Goal: Task Accomplishment & Management: Manage account settings

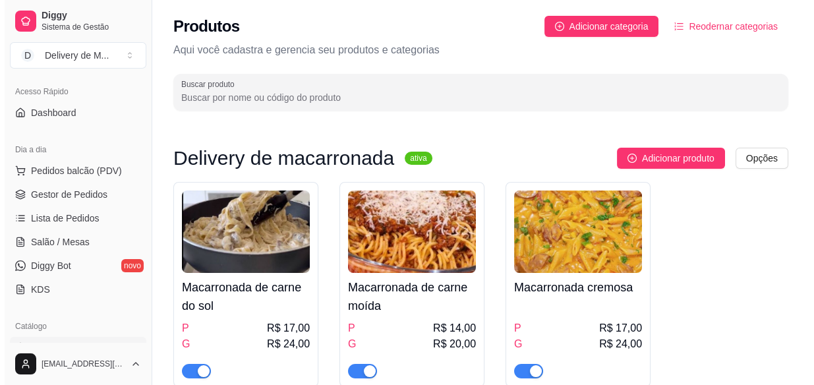
scroll to position [83, 0]
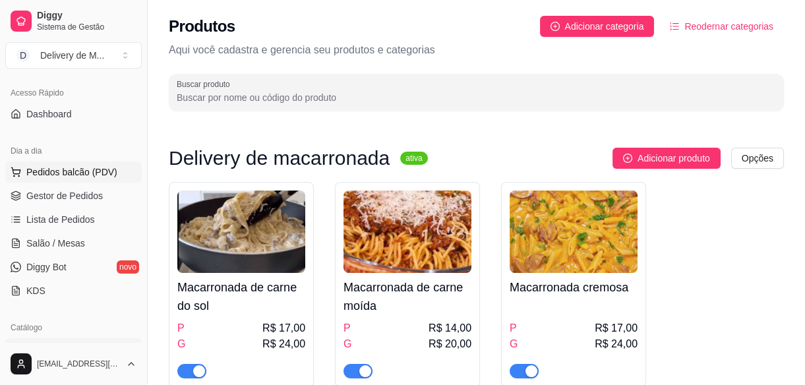
click at [75, 178] on button "Pedidos balcão (PDV)" at bounding box center [73, 171] width 136 height 21
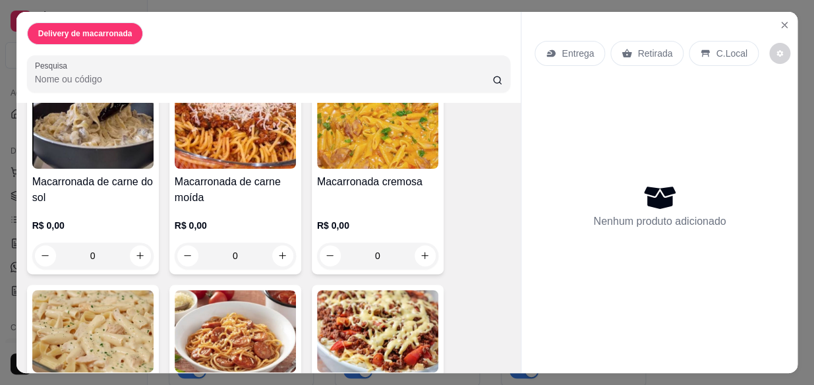
scroll to position [119, 0]
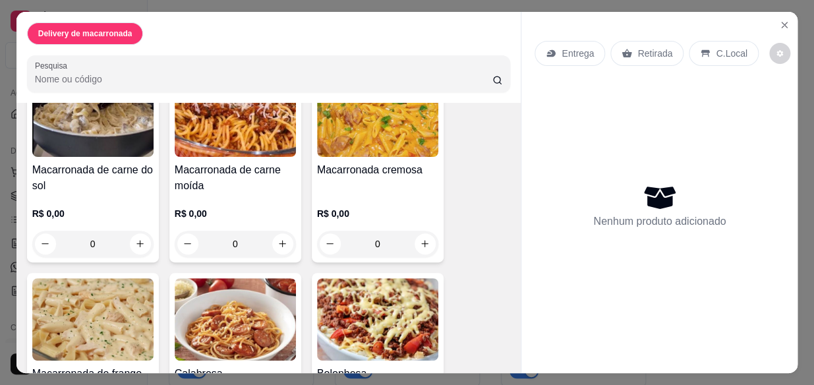
click at [276, 236] on div "0" at bounding box center [235, 244] width 121 height 26
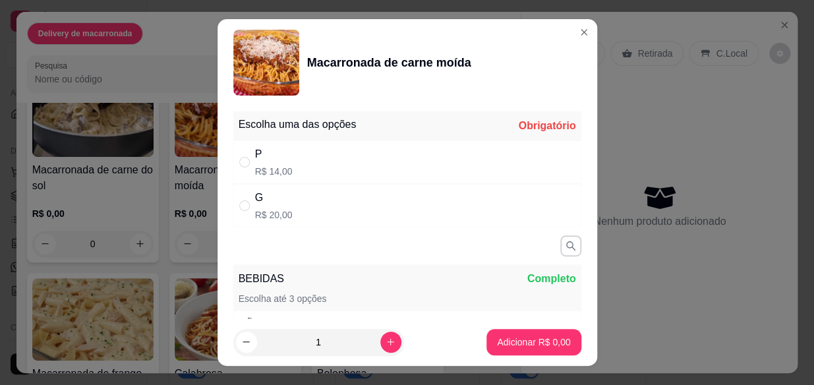
click at [257, 196] on div "G" at bounding box center [274, 198] width 38 height 16
radio input "true"
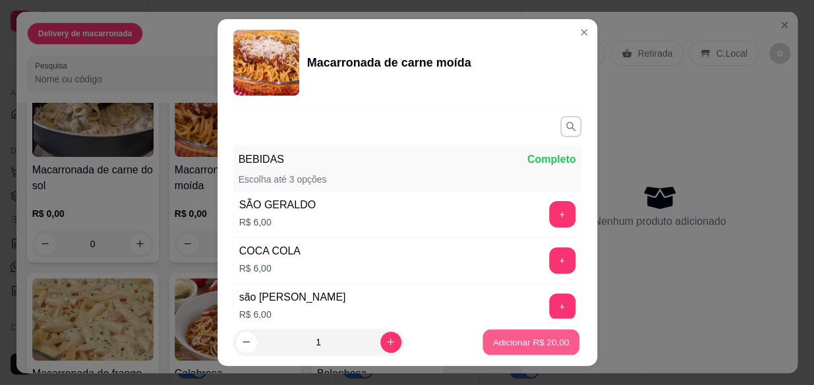
click at [509, 340] on p "Adicionar R$ 20,00" at bounding box center [531, 341] width 76 height 13
type input "1"
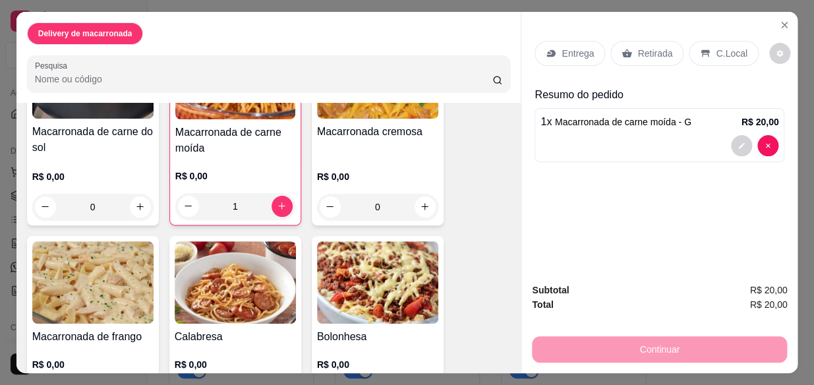
scroll to position [171, 0]
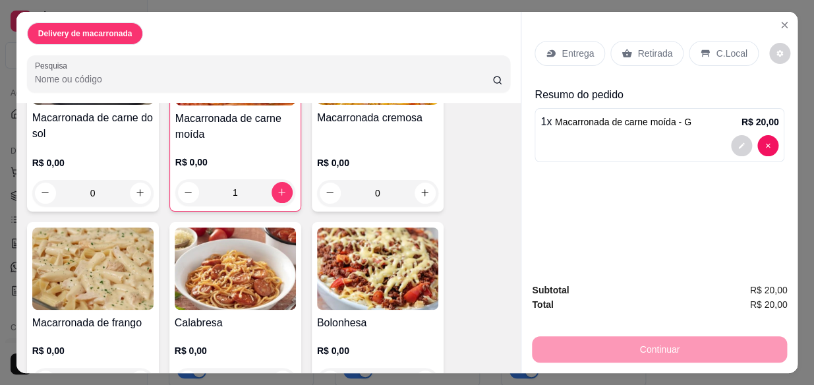
click at [188, 190] on div "1" at bounding box center [235, 192] width 120 height 26
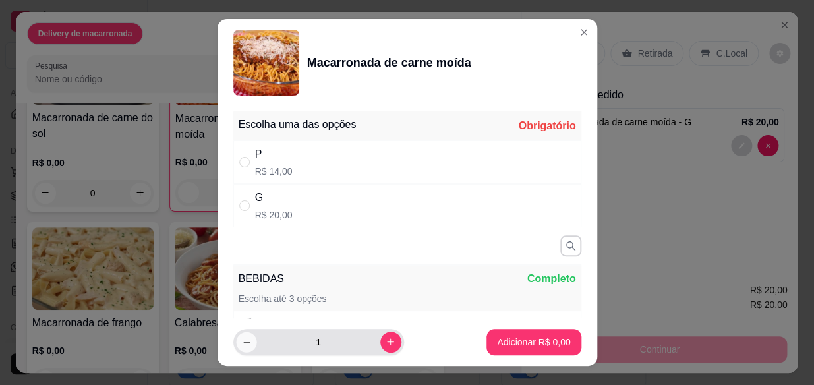
click at [241, 343] on icon "decrease-product-quantity" at bounding box center [246, 342] width 10 height 10
type input "0"
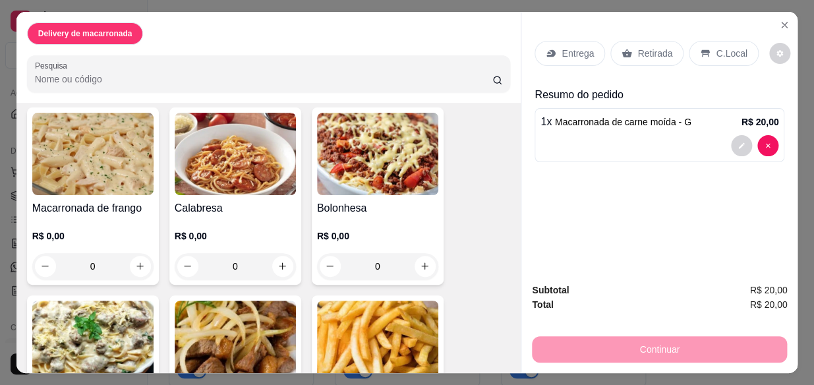
scroll to position [291, 0]
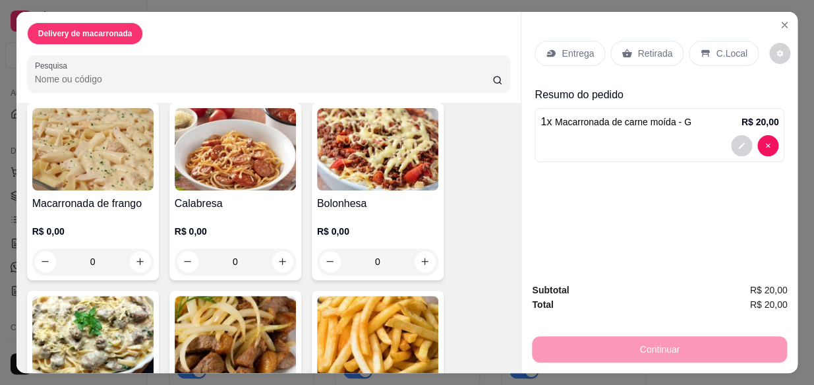
click at [418, 250] on div "0" at bounding box center [377, 261] width 121 height 26
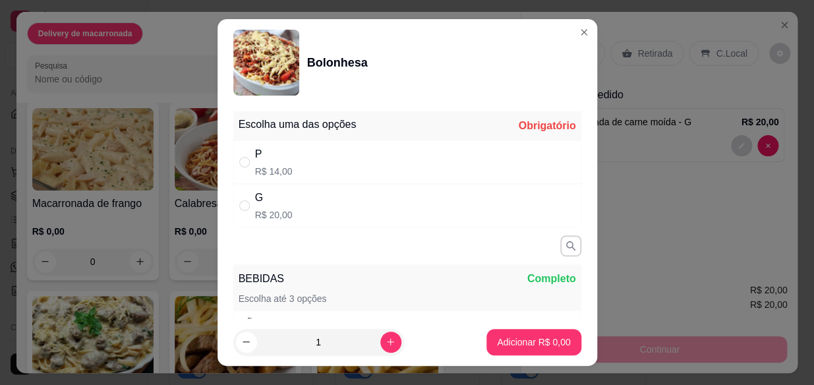
click at [260, 206] on div "G R$ 20,00" at bounding box center [274, 206] width 38 height 32
radio input "true"
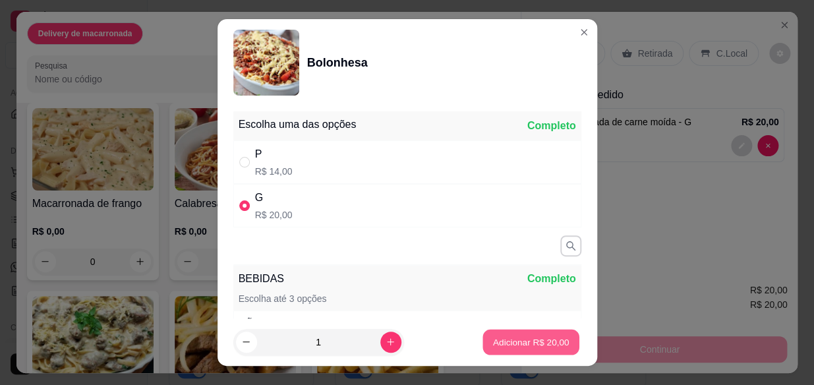
click at [517, 335] on p "Adicionar R$ 20,00" at bounding box center [531, 341] width 76 height 13
type input "1"
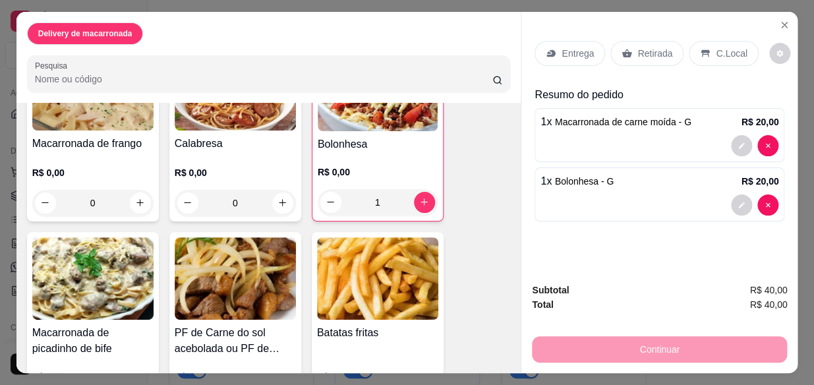
scroll to position [410, 0]
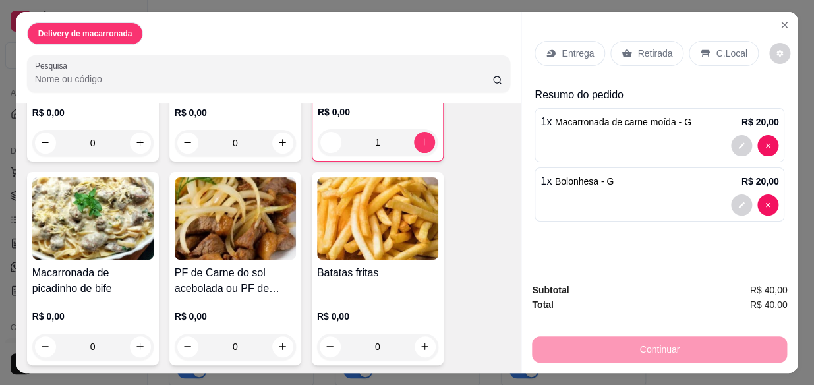
click at [277, 342] on div "0" at bounding box center [235, 346] width 121 height 26
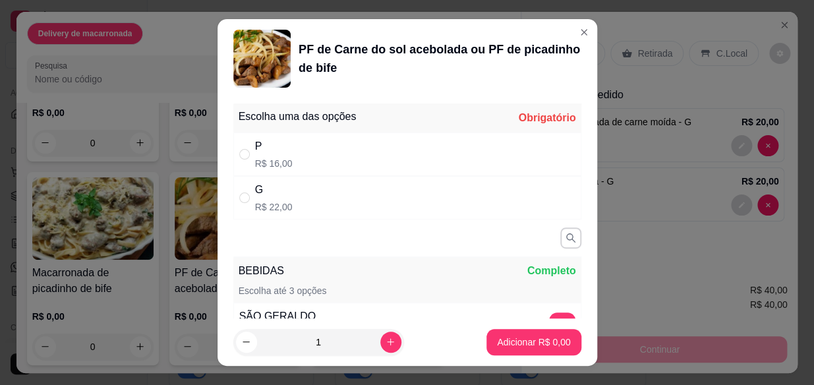
click at [260, 198] on div "G R$ 22,00" at bounding box center [274, 198] width 38 height 32
radio input "true"
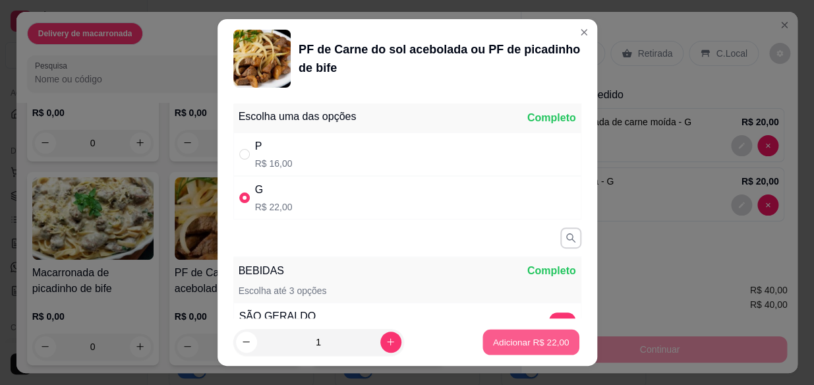
click at [523, 347] on p "Adicionar R$ 22,00" at bounding box center [531, 341] width 76 height 13
type input "1"
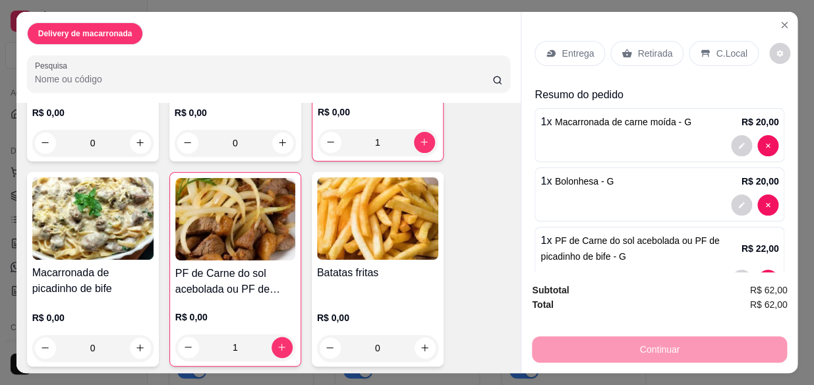
click at [138, 341] on div "0" at bounding box center [92, 348] width 121 height 26
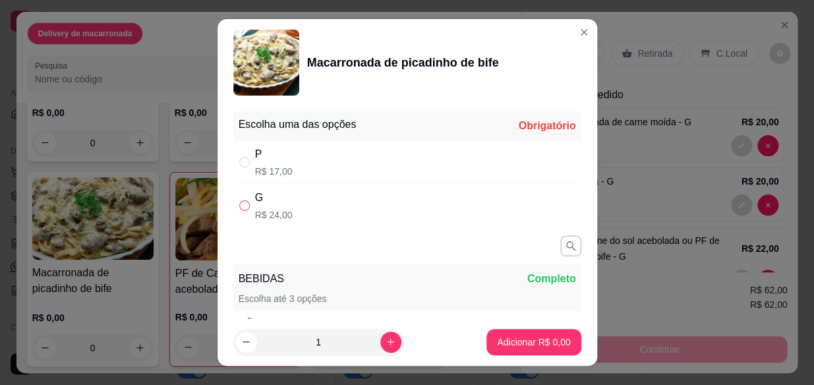
click at [242, 204] on input "" at bounding box center [244, 205] width 11 height 11
radio input "true"
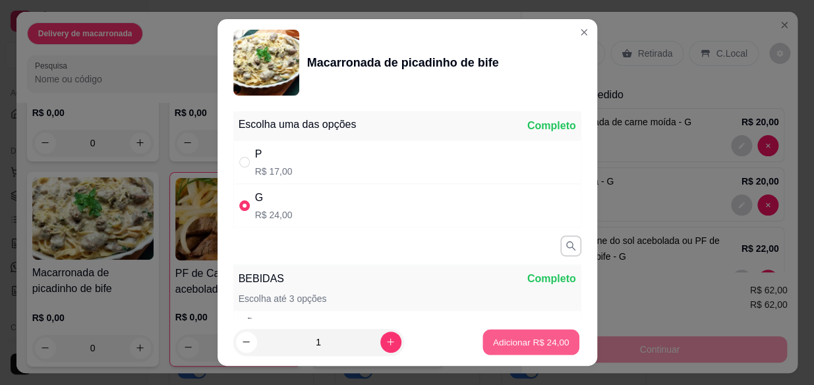
click at [525, 341] on p "Adicionar R$ 24,00" at bounding box center [531, 341] width 76 height 13
type input "1"
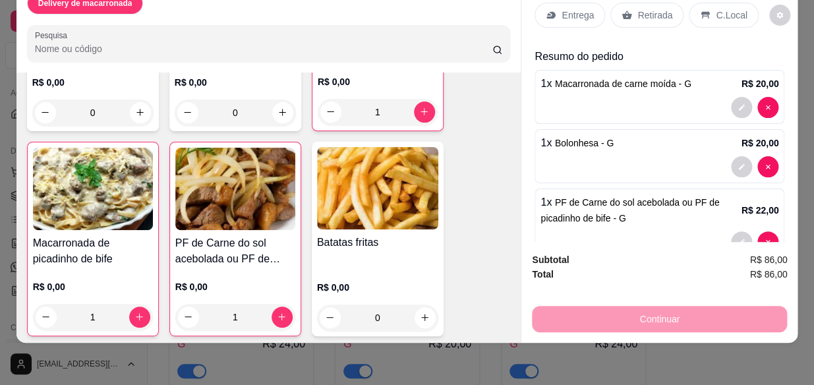
scroll to position [0, 0]
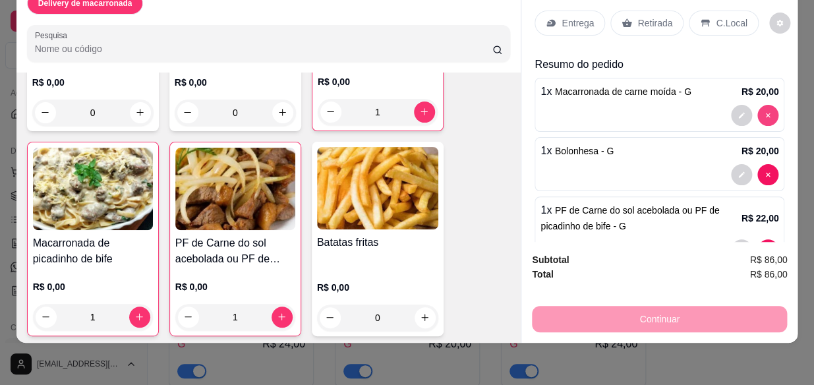
type input "0"
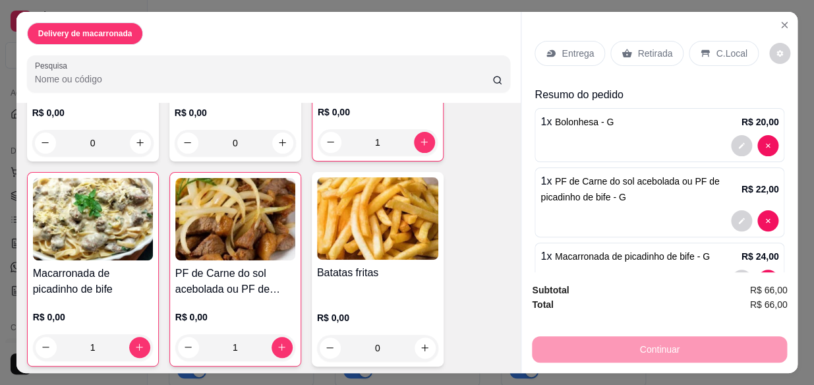
click at [565, 47] on p "Entrega" at bounding box center [577, 53] width 32 height 13
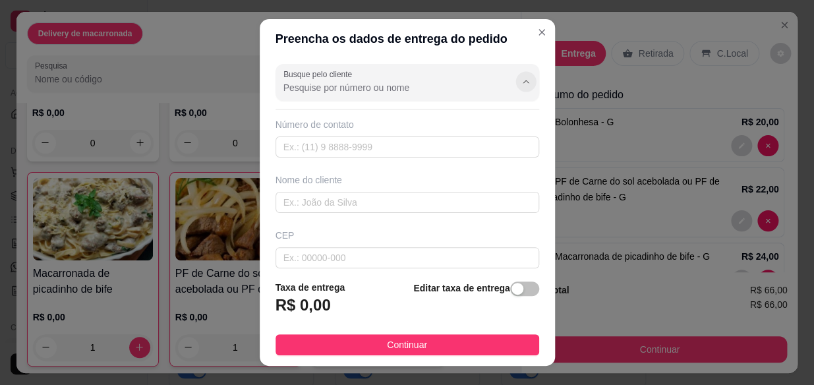
click at [515, 88] on button "Show suggestions" at bounding box center [525, 82] width 20 height 20
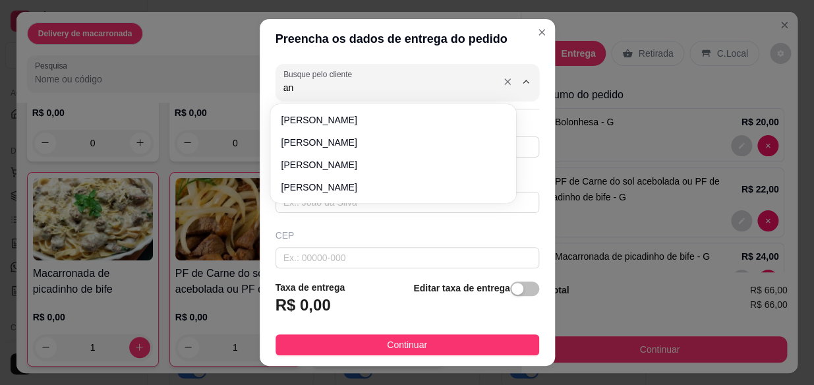
type input "a"
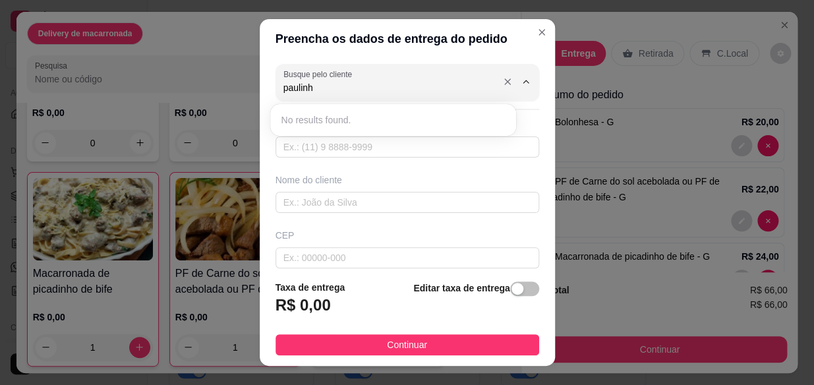
type input "paulinha"
click at [365, 141] on input "text" at bounding box center [407, 146] width 264 height 21
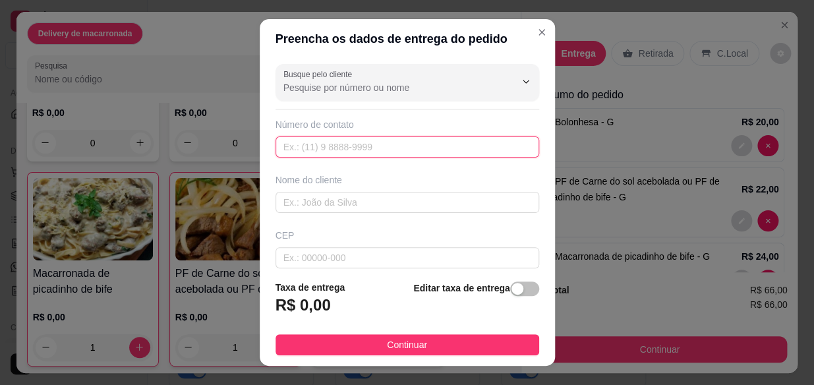
click at [329, 144] on input "text" at bounding box center [407, 146] width 264 height 21
type input "9"
type input "[PHONE_NUMBER]"
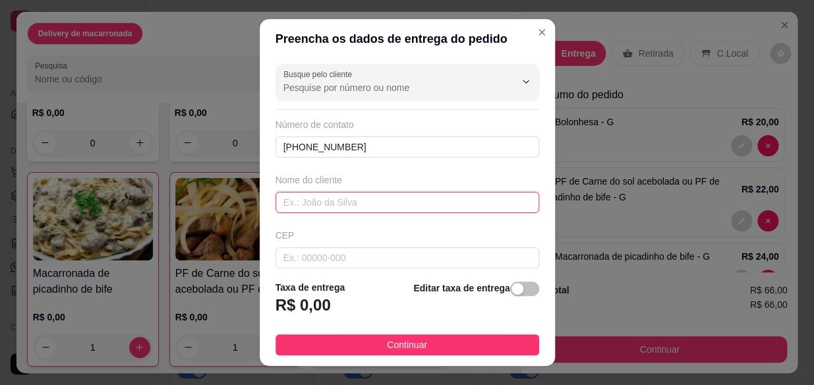
click at [339, 199] on input "text" at bounding box center [407, 202] width 264 height 21
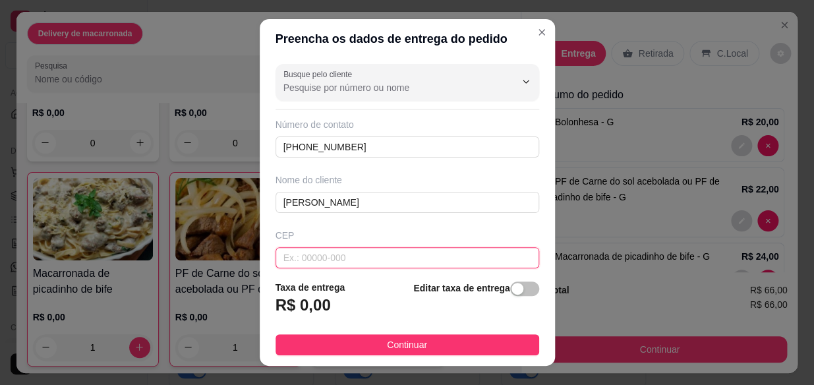
click at [300, 262] on input "text" at bounding box center [407, 257] width 264 height 21
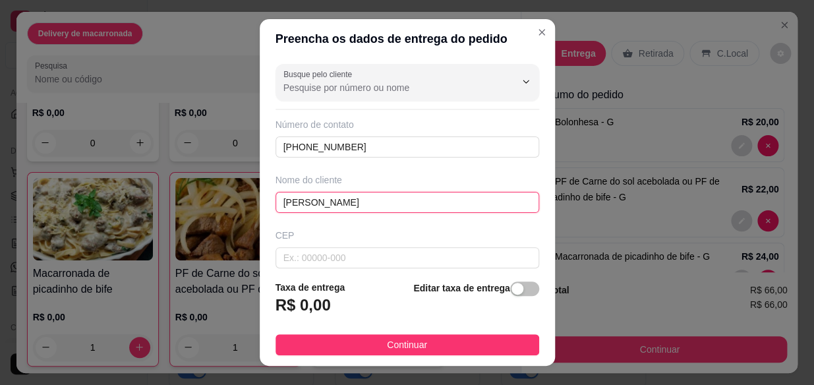
click at [349, 202] on input "[PERSON_NAME]" at bounding box center [407, 202] width 264 height 21
type input "paulinha pinta junho"
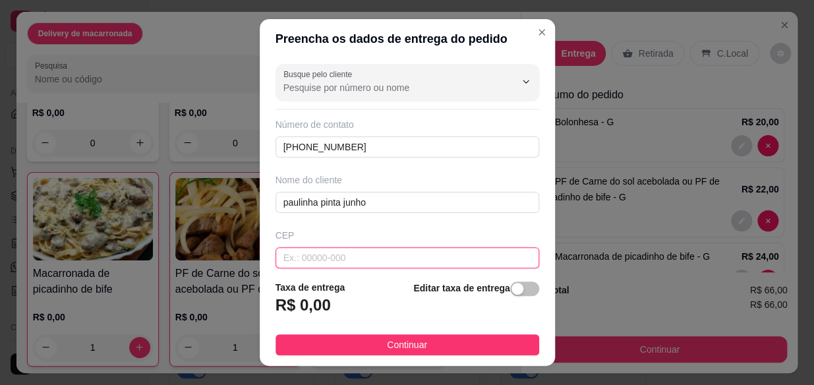
click at [322, 255] on input "text" at bounding box center [407, 257] width 264 height 21
click at [293, 257] on input "620840000" at bounding box center [407, 257] width 264 height 21
click at [329, 256] on input "62840000" at bounding box center [407, 257] width 264 height 21
type input "6284000"
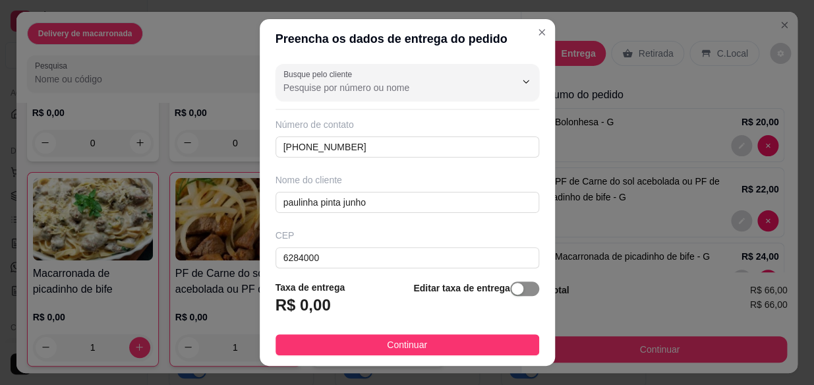
click at [511, 289] on div "button" at bounding box center [517, 289] width 12 height 12
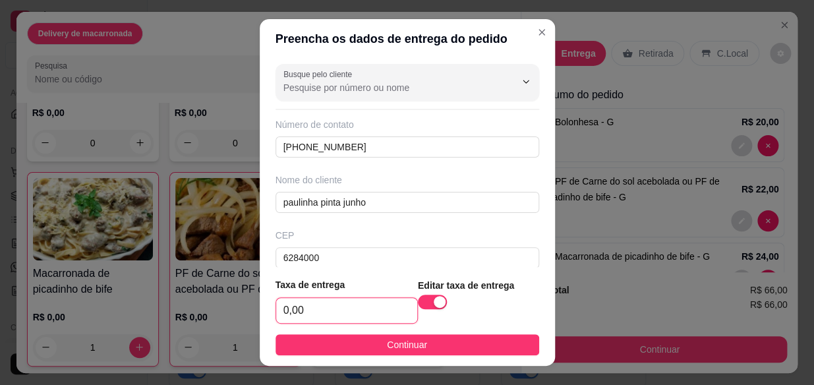
click at [305, 304] on input "0,00" at bounding box center [346, 310] width 141 height 25
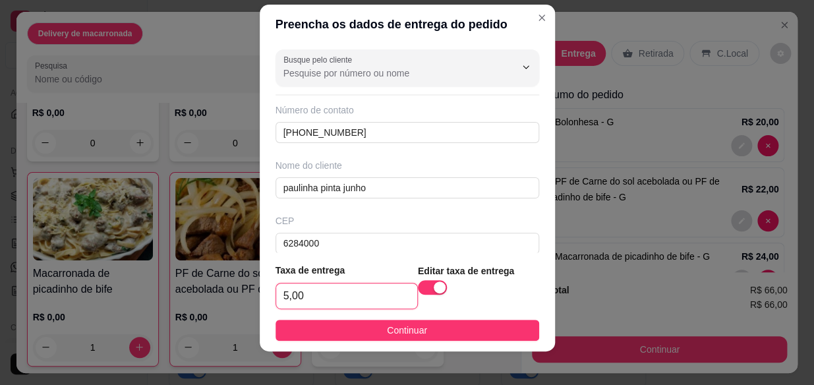
scroll to position [22, 0]
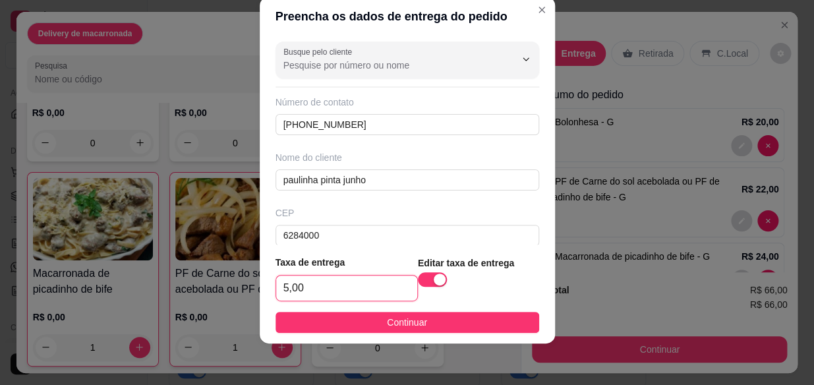
type input "5,00"
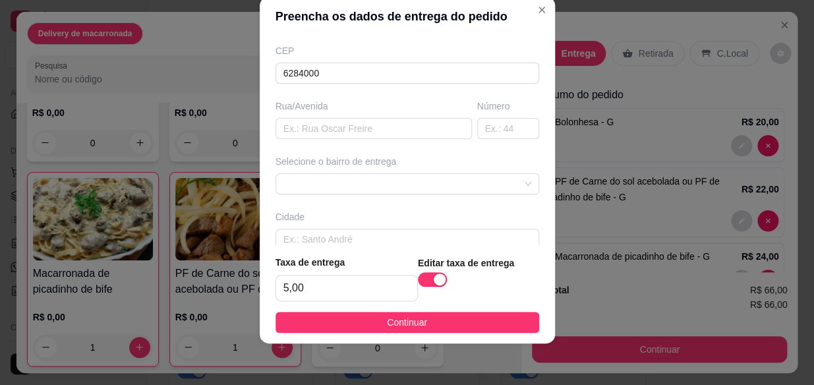
scroll to position [204, 0]
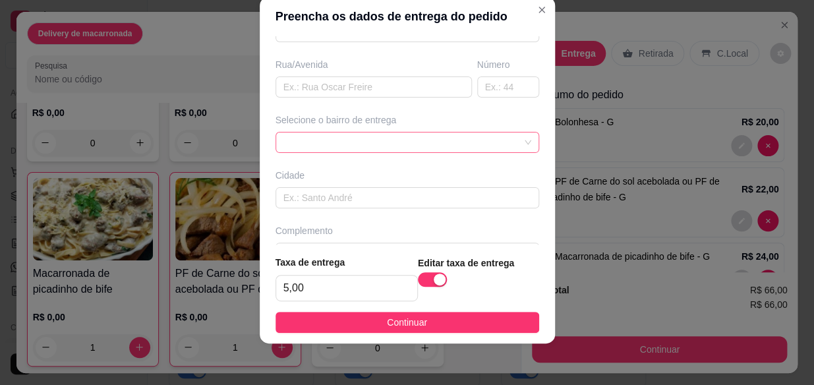
click at [364, 134] on div at bounding box center [407, 142] width 264 height 21
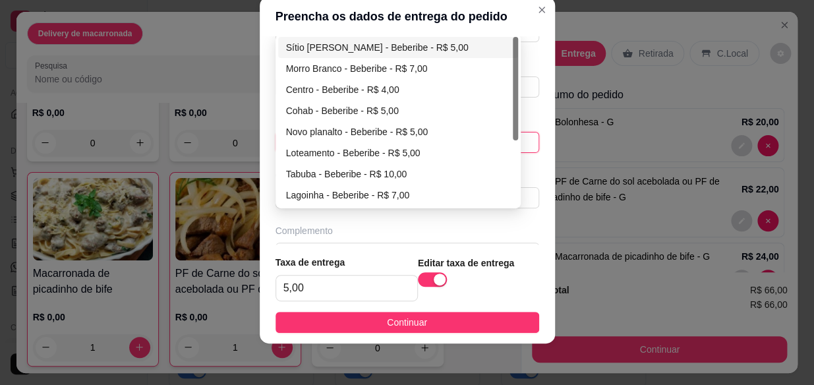
click at [351, 43] on div "Sítio [PERSON_NAME] - Beberibe - R$ 5,00" at bounding box center [398, 47] width 225 height 14
type input "Beberibe"
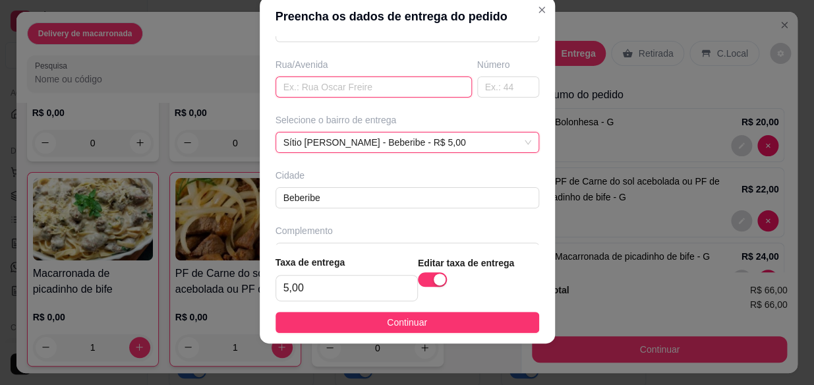
click at [322, 92] on input "text" at bounding box center [373, 86] width 196 height 21
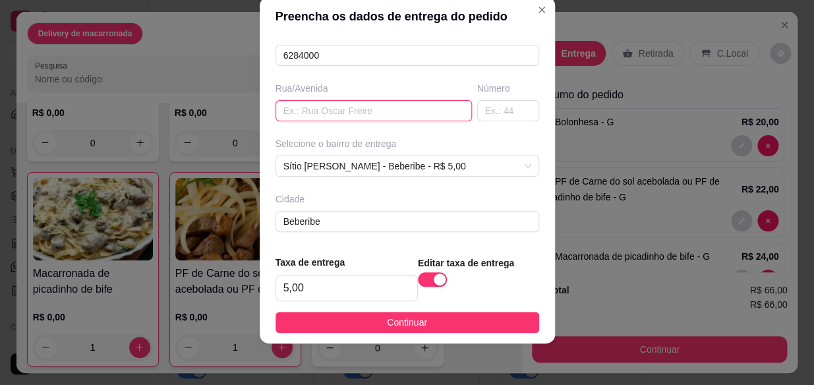
scroll to position [235, 0]
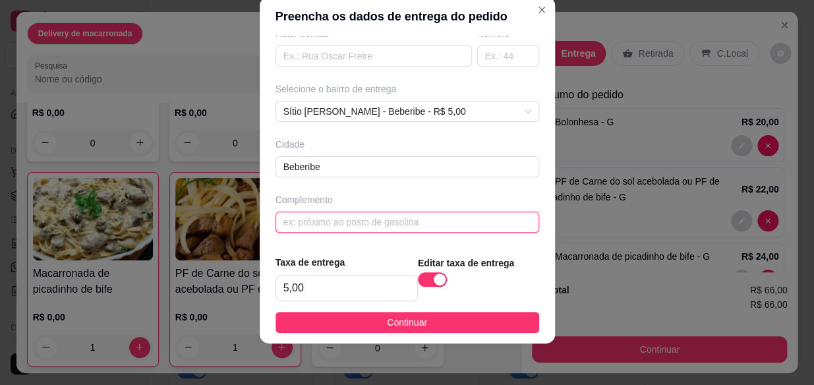
click at [325, 225] on input "text" at bounding box center [407, 222] width 264 height 21
click at [318, 220] on input "próximo na Mirian" at bounding box center [407, 222] width 264 height 21
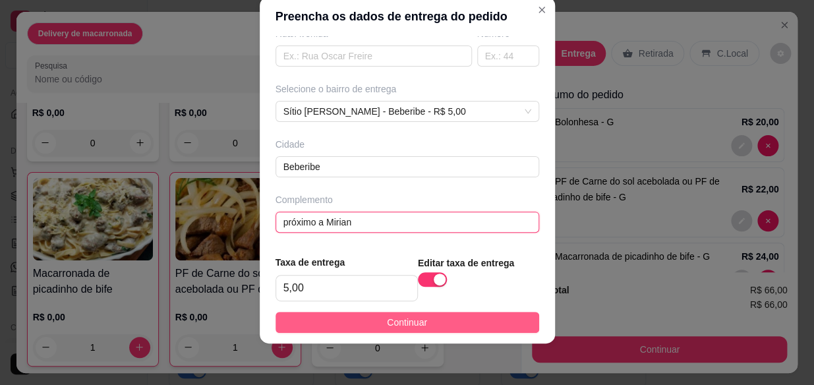
type input "próximo a Mirian"
click at [422, 318] on button "Continuar" at bounding box center [407, 322] width 264 height 21
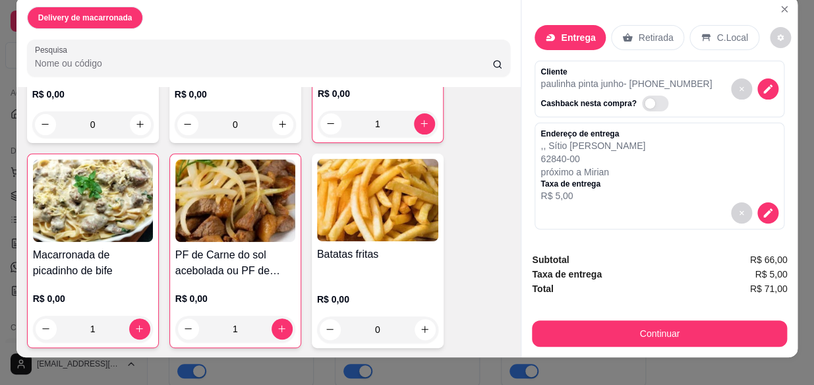
scroll to position [0, 0]
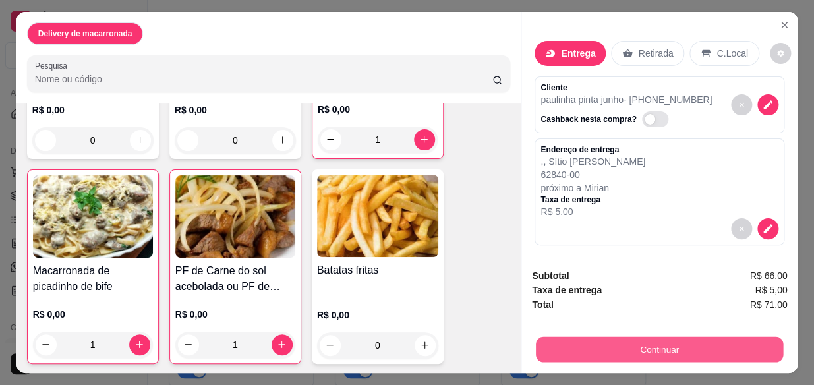
click at [637, 349] on button "Continuar" at bounding box center [659, 350] width 247 height 26
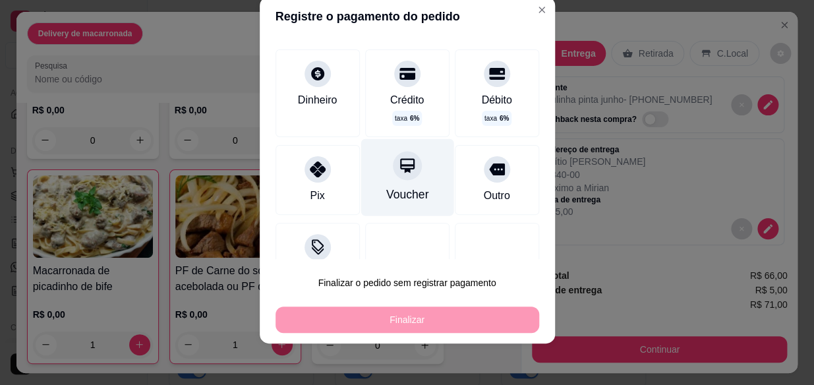
scroll to position [45, 0]
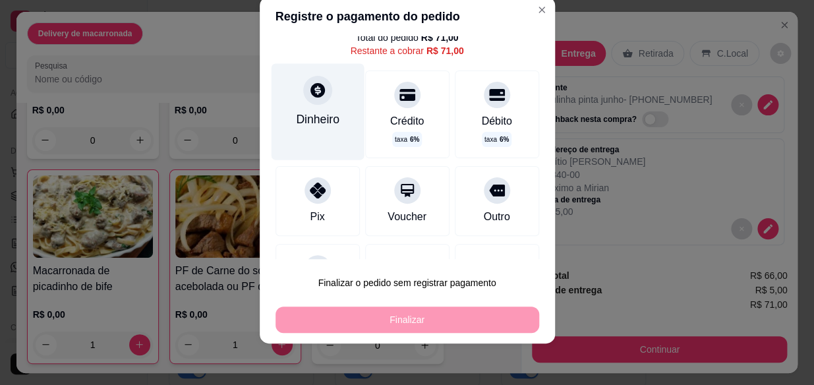
click at [303, 96] on div at bounding box center [317, 90] width 29 height 29
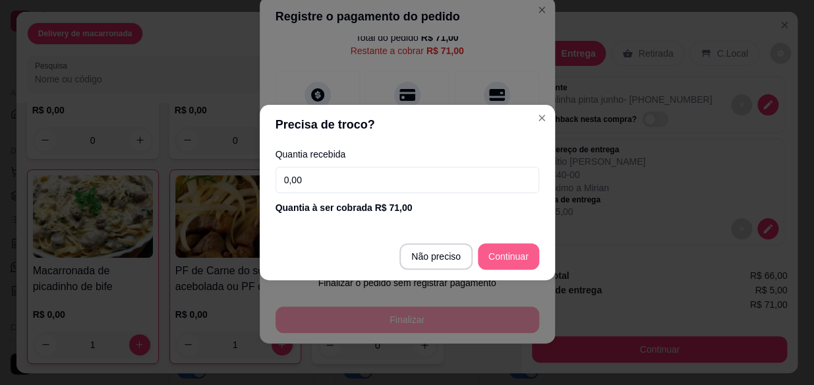
type input "R$ 0,00"
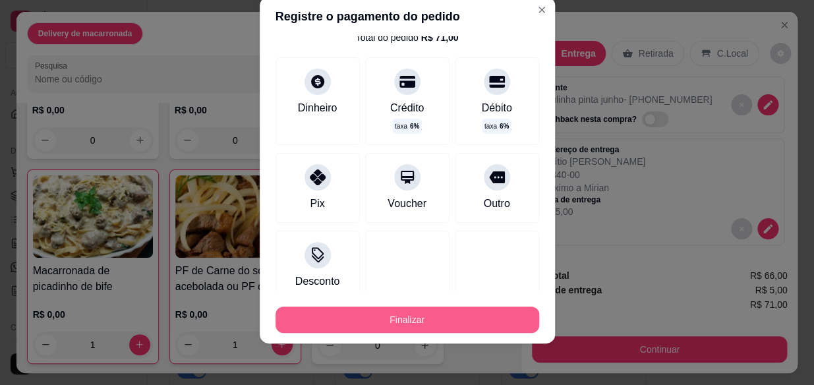
click at [424, 322] on button "Finalizar" at bounding box center [407, 319] width 264 height 26
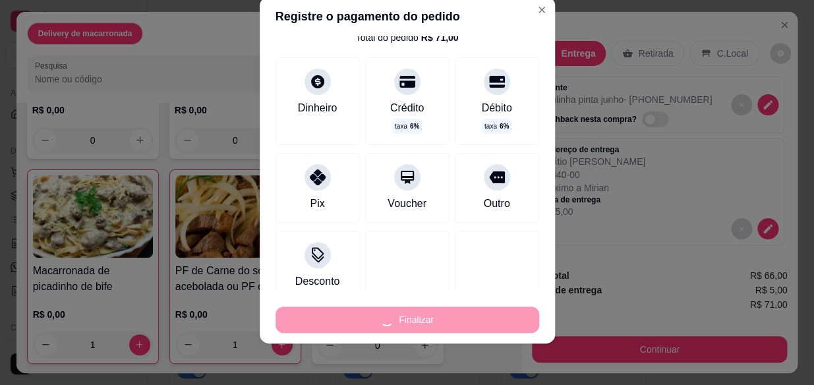
type input "0"
type input "-R$ 71,00"
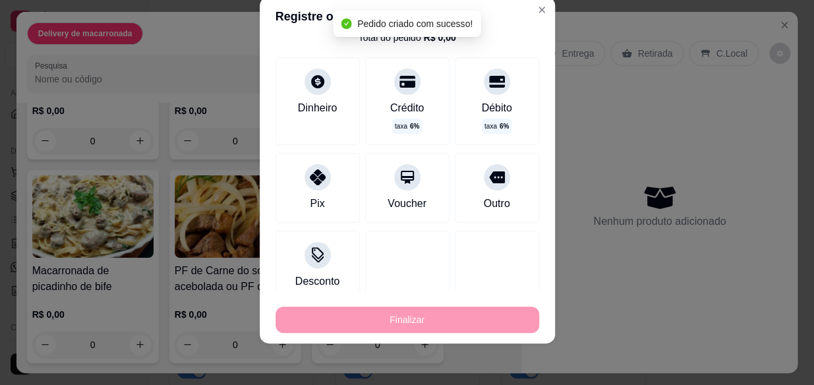
scroll to position [409, 0]
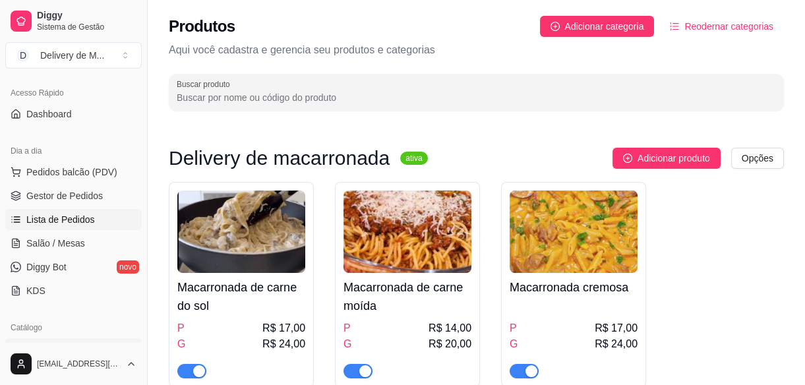
click at [59, 217] on span "Lista de Pedidos" at bounding box center [60, 219] width 69 height 13
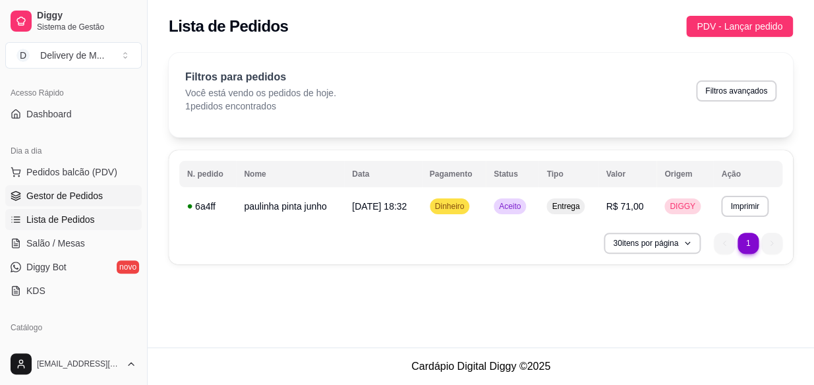
click at [67, 200] on span "Gestor de Pedidos" at bounding box center [64, 195] width 76 height 13
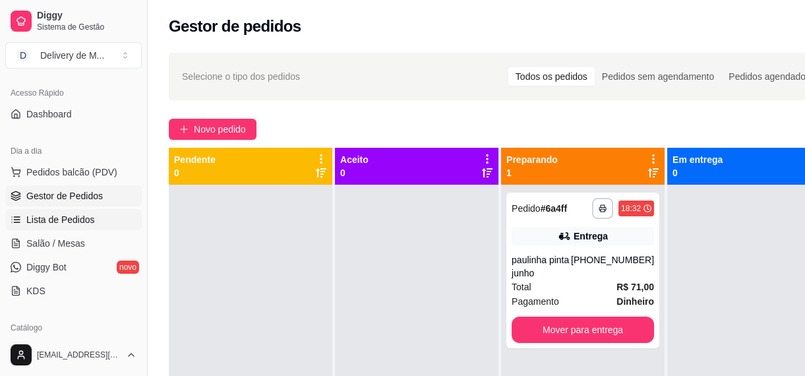
click at [63, 215] on span "Lista de Pedidos" at bounding box center [60, 219] width 69 height 13
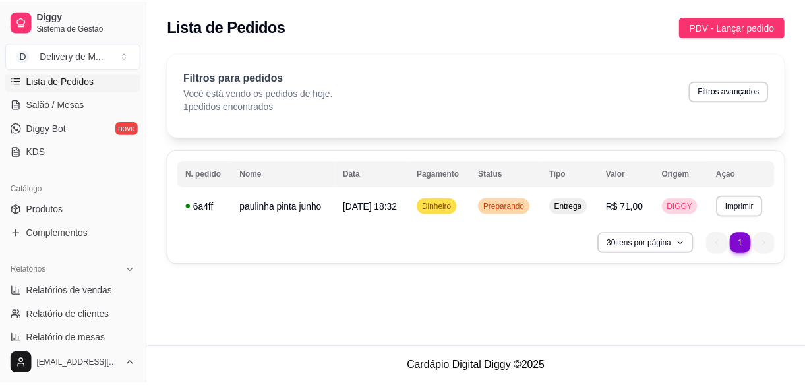
scroll to position [263, 0]
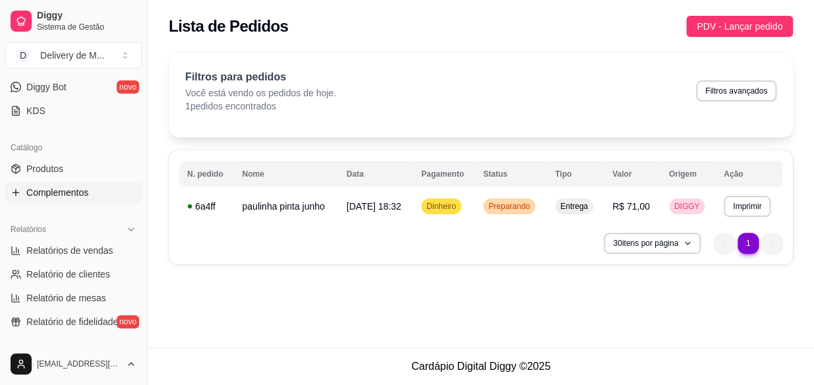
click at [59, 189] on span "Complementos" at bounding box center [57, 192] width 62 height 13
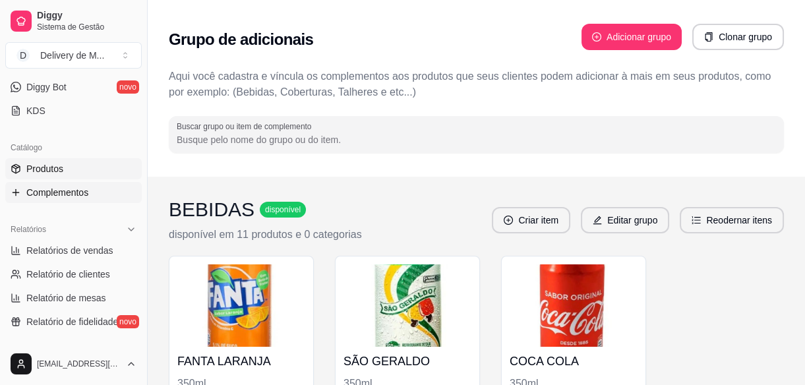
click at [49, 171] on span "Produtos" at bounding box center [44, 168] width 37 height 13
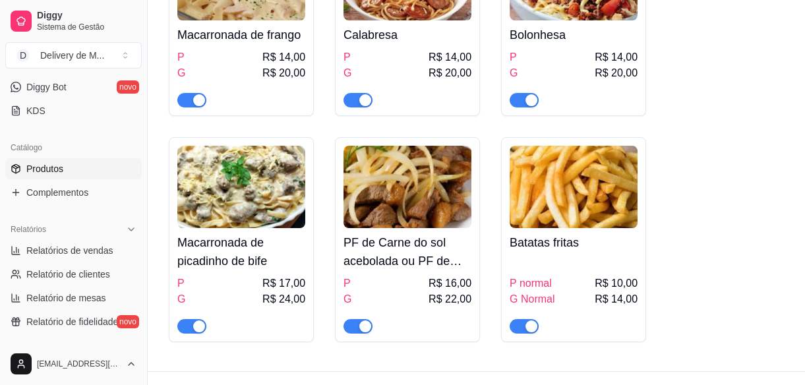
scroll to position [479, 0]
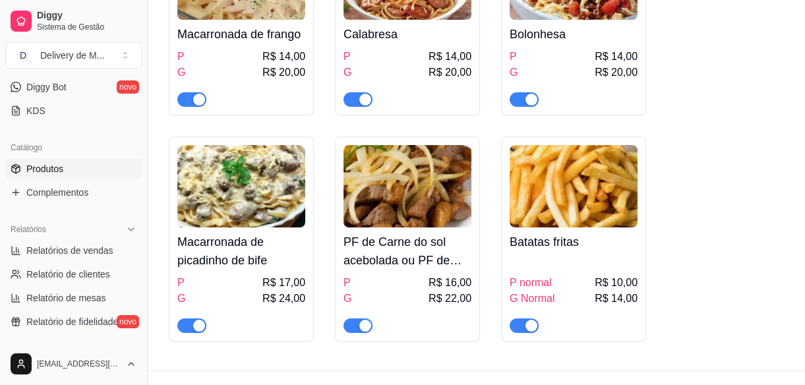
click at [447, 226] on img at bounding box center [407, 186] width 128 height 82
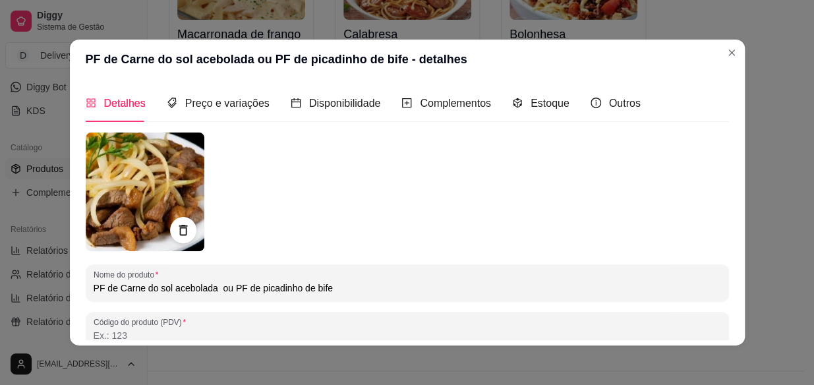
drag, startPoint x: 330, startPoint y: 288, endPoint x: 224, endPoint y: 286, distance: 106.1
click at [224, 286] on input "PF de Carne do sol acebolada ou PF de picadinho de bife" at bounding box center [407, 287] width 627 height 13
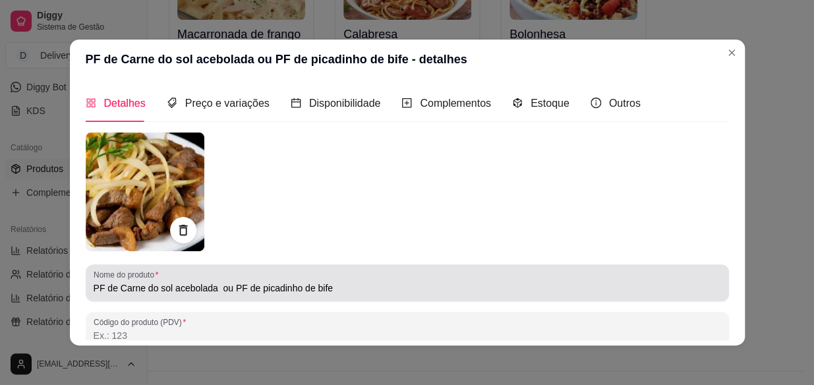
click at [396, 296] on div "Nome do produto PF de Carne do sol acebolada ou PF de picadinho de bife" at bounding box center [407, 282] width 643 height 37
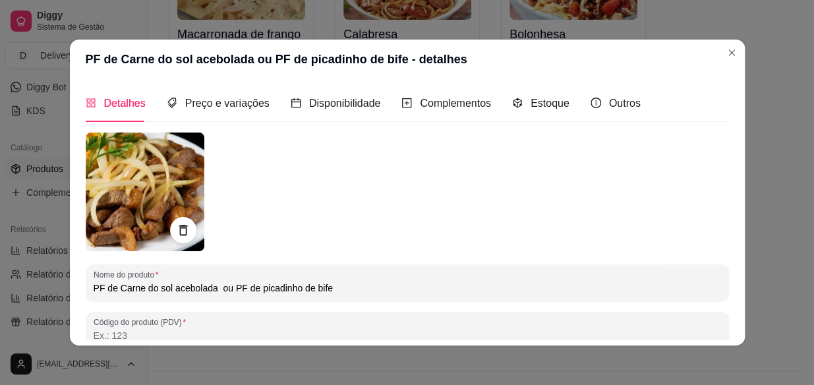
click at [455, 217] on div at bounding box center [407, 191] width 643 height 119
drag, startPoint x: 224, startPoint y: 287, endPoint x: 342, endPoint y: 291, distance: 118.0
click at [342, 291] on input "PF de Carne do sol acebolada ou PF de picadinho de bife" at bounding box center [407, 287] width 627 height 13
type input "PF de Carne do sol acebolada"
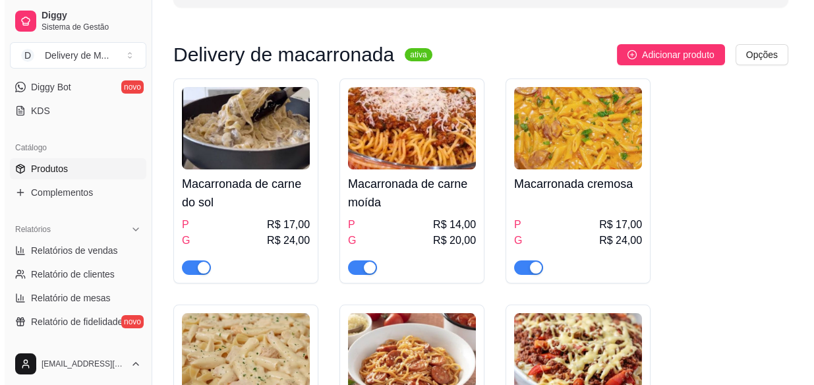
scroll to position [0, 0]
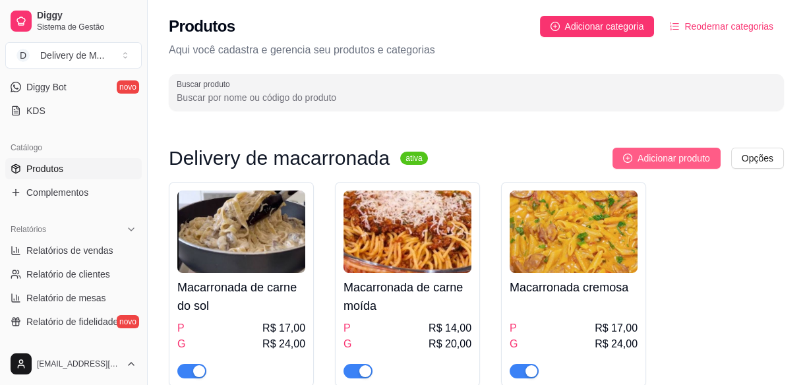
click at [649, 157] on span "Adicionar produto" at bounding box center [673, 158] width 72 height 14
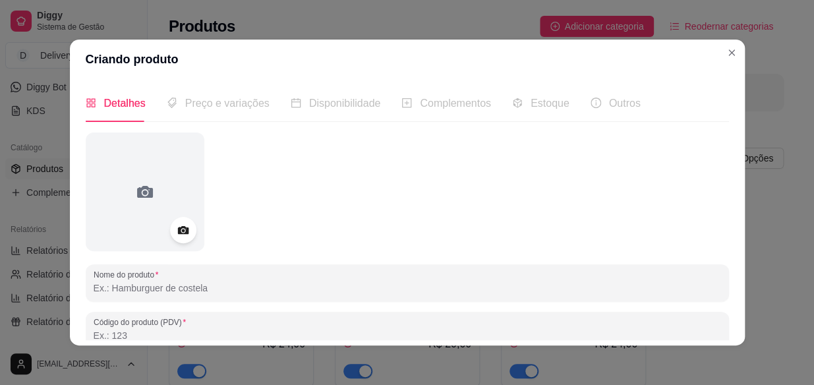
paste input "PF de picadinho de bife"
type input "PF de picadinho de bife"
click at [177, 228] on icon at bounding box center [182, 230] width 11 height 9
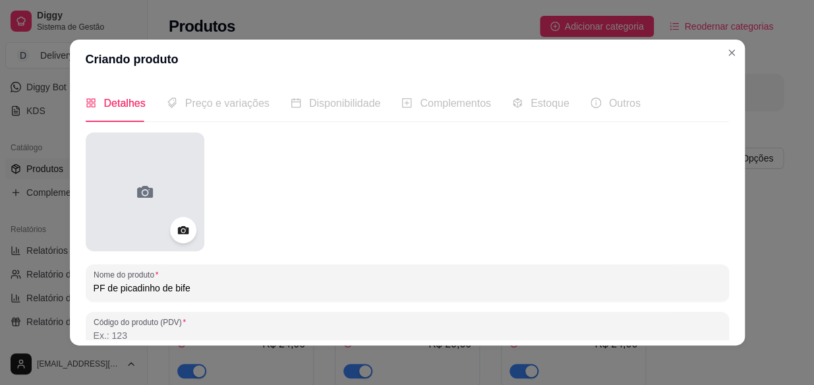
click at [146, 198] on icon at bounding box center [144, 191] width 21 height 21
click at [151, 214] on div at bounding box center [145, 191] width 119 height 119
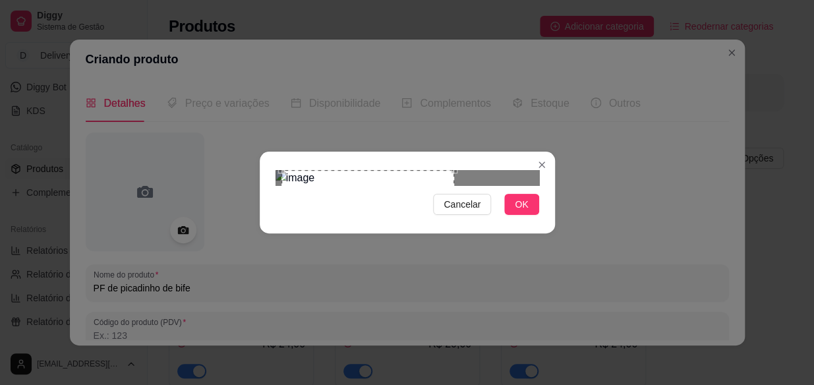
click at [378, 219] on div "Use the arrow keys to move the crop selection area" at bounding box center [367, 256] width 173 height 173
click at [456, 177] on div "Use the arrow keys to move the crop selection area" at bounding box center [374, 256] width 173 height 173
click at [523, 212] on span "OK" at bounding box center [521, 204] width 13 height 14
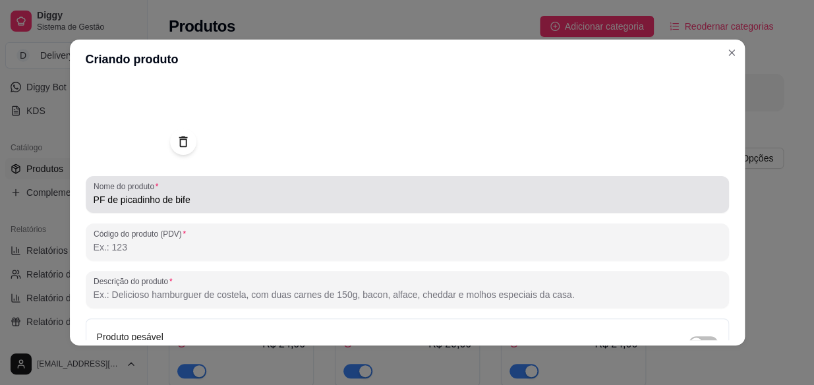
scroll to position [119, 0]
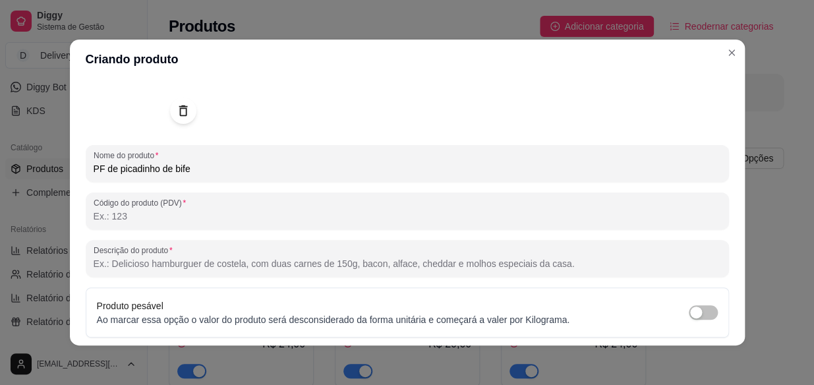
click at [186, 257] on input "Descrição do produto" at bounding box center [407, 263] width 627 height 13
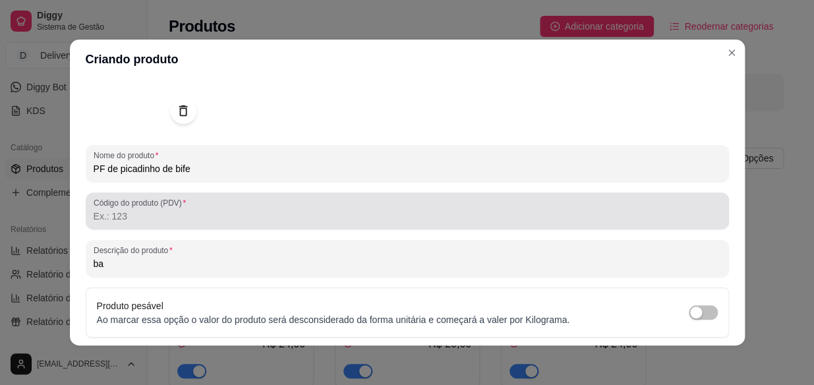
type input "b"
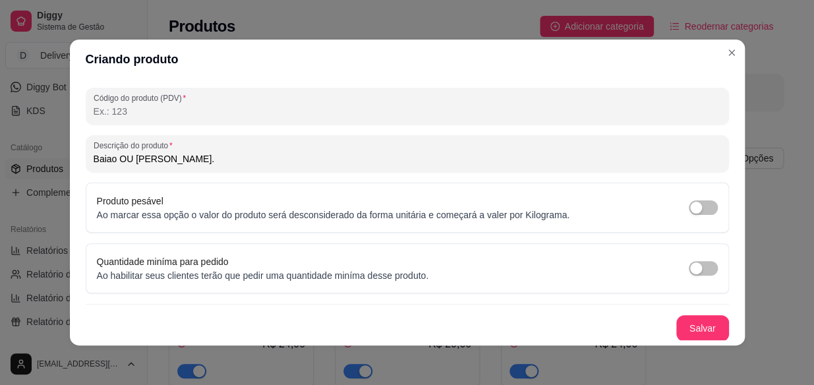
scroll to position [225, 0]
click at [86, 157] on div "Descrição do produto Baiao OU Arroz." at bounding box center [407, 152] width 643 height 37
click at [94, 158] on input "Baiao OU [PERSON_NAME]." at bounding box center [407, 158] width 627 height 13
click at [94, 159] on input "Baião OU [PERSON_NAME]." at bounding box center [407, 158] width 627 height 13
click at [158, 153] on input "(Baião OU Arroz." at bounding box center [407, 158] width 627 height 13
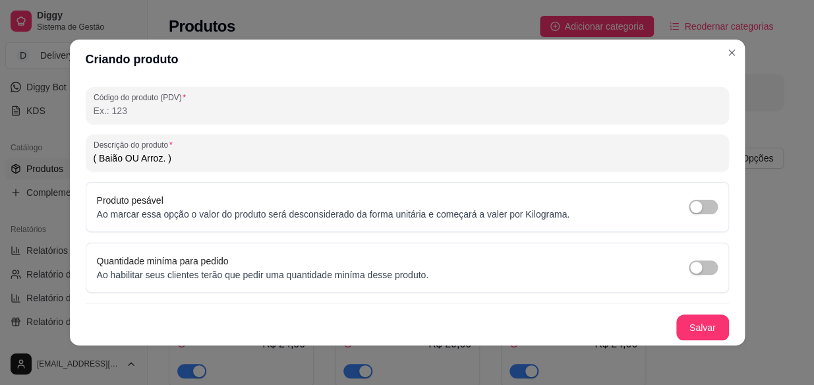
click at [94, 157] on input "( Baião OU Arroz. )" at bounding box center [407, 158] width 627 height 13
click at [201, 154] on input "( Baião OU Arroz. )" at bounding box center [407, 158] width 627 height 13
click at [218, 160] on input "( Baião OU Arroz. ), [PERSON_NAME] e" at bounding box center [407, 158] width 627 height 13
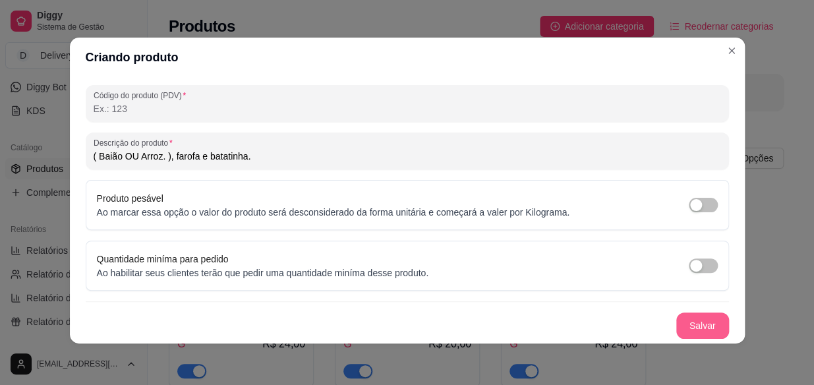
type input "( Baião OU Arroz. ), farofa e batatinha."
click at [680, 322] on button "Salvar" at bounding box center [702, 325] width 53 height 26
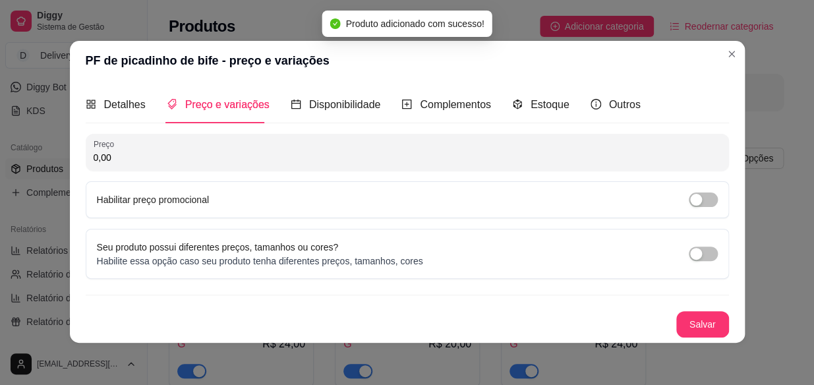
scroll to position [0, 0]
click at [119, 155] on input "0,00" at bounding box center [407, 158] width 627 height 13
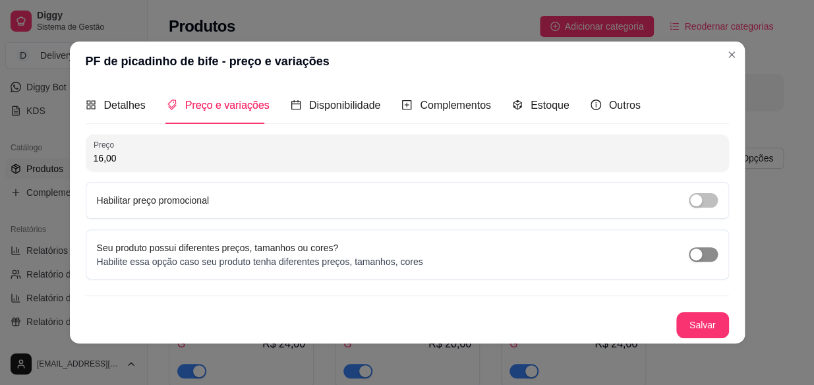
type input "16,00"
click at [699, 257] on span "button" at bounding box center [703, 254] width 29 height 14
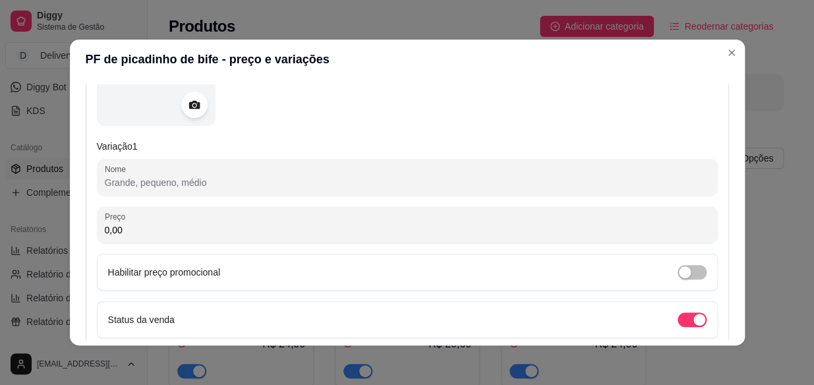
scroll to position [239, 0]
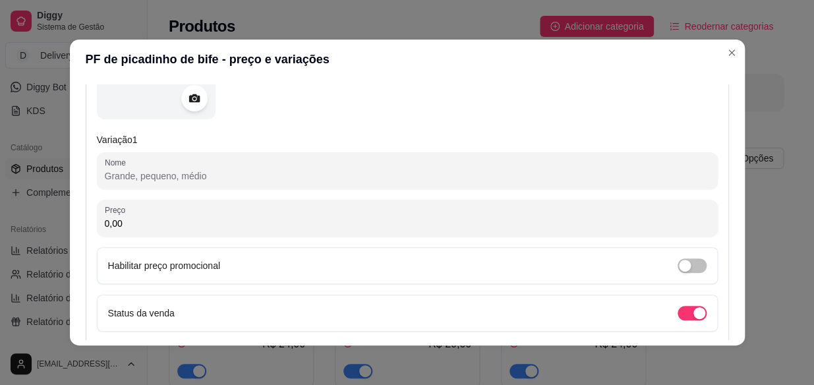
click at [146, 220] on input "0,00" at bounding box center [407, 223] width 605 height 13
type input "16,00"
click at [148, 172] on input "Nome" at bounding box center [407, 175] width 605 height 13
type input "p"
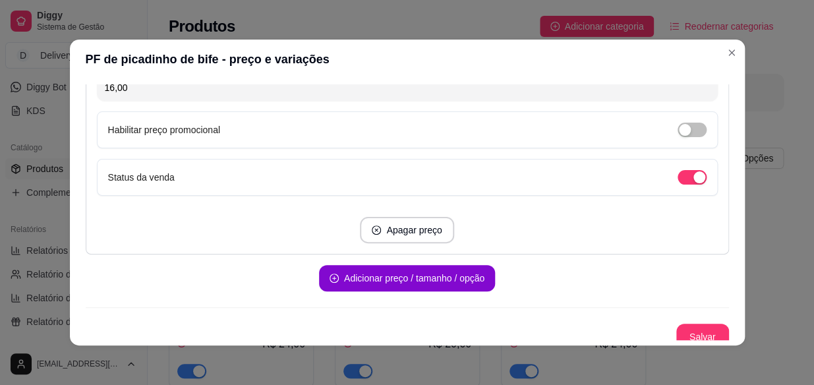
scroll to position [379, 0]
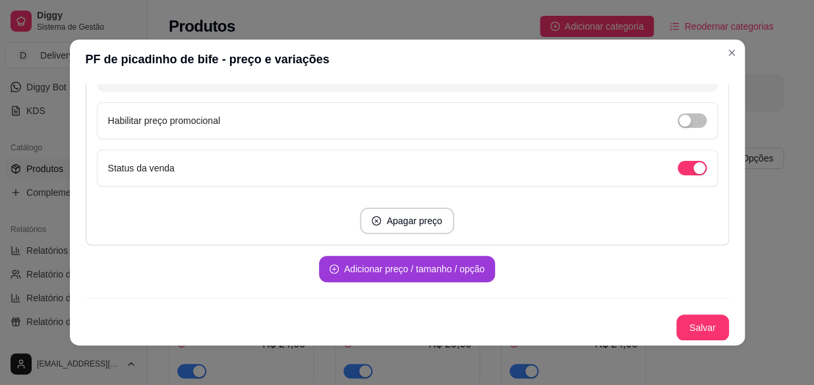
type input "P"
click at [433, 266] on button "Adicionar preço / tamanho / opção" at bounding box center [407, 269] width 176 height 26
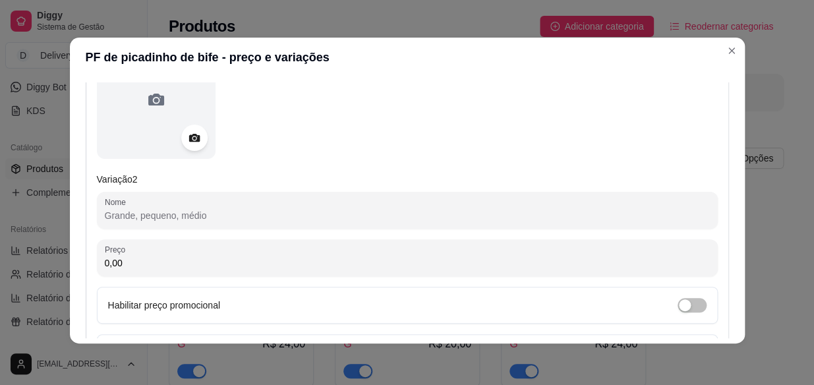
scroll to position [619, 0]
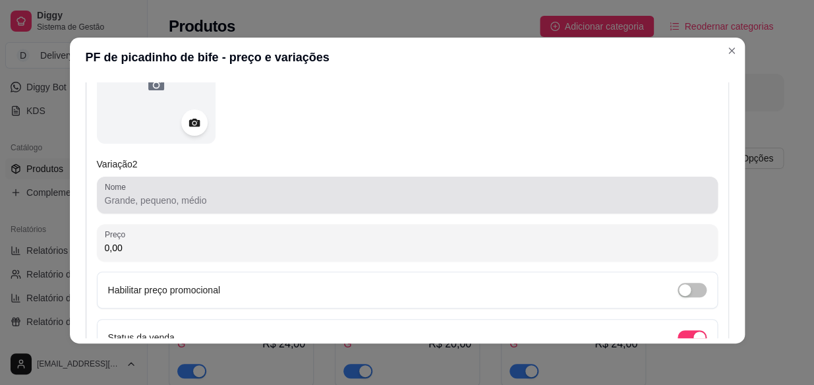
click at [237, 200] on input "Nome" at bounding box center [407, 200] width 605 height 13
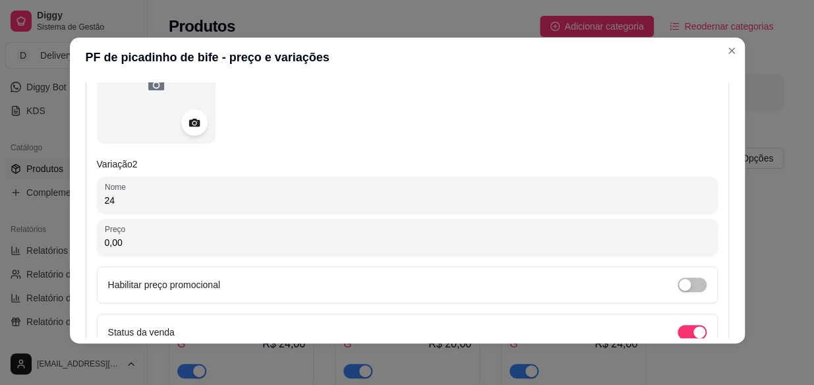
type input "2"
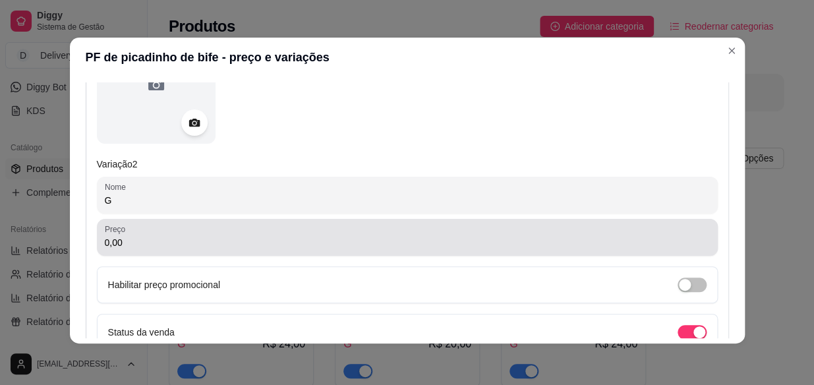
type input "G"
click at [243, 231] on div "0,00" at bounding box center [407, 237] width 605 height 26
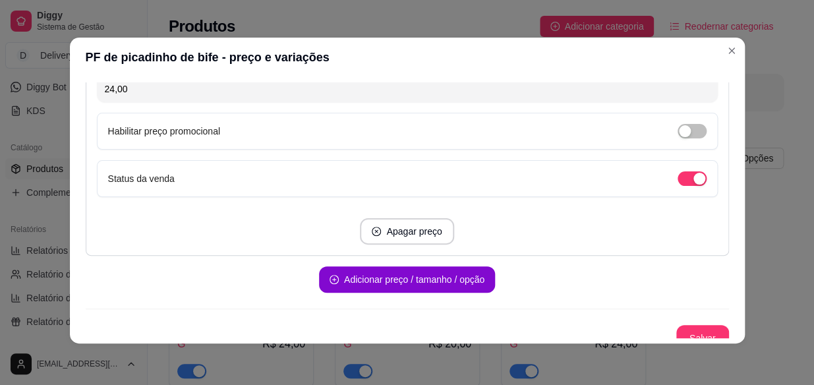
scroll to position [784, 0]
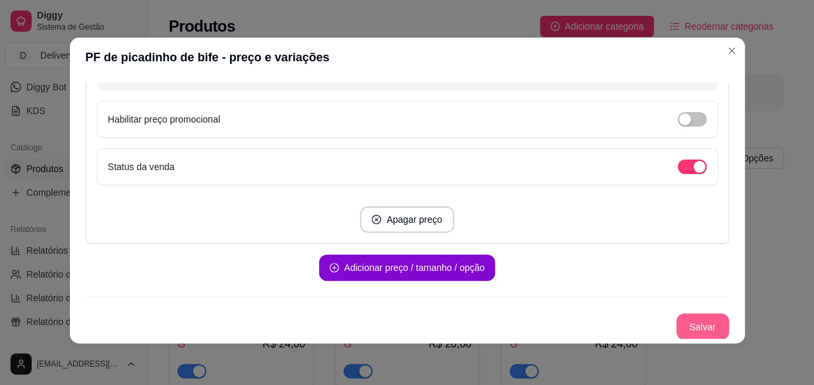
type input "24,00"
click at [698, 323] on button "Salvar" at bounding box center [702, 327] width 51 height 26
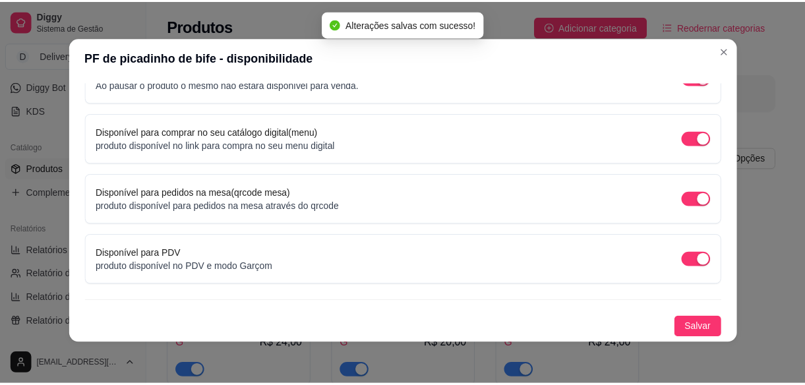
scroll to position [157, 0]
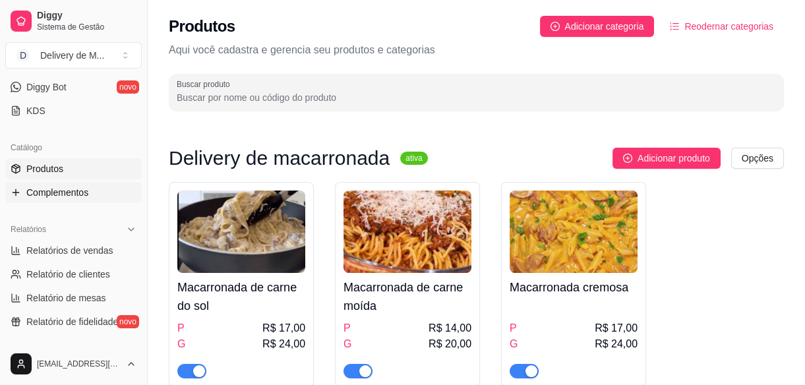
click at [61, 188] on span "Complementos" at bounding box center [57, 192] width 62 height 13
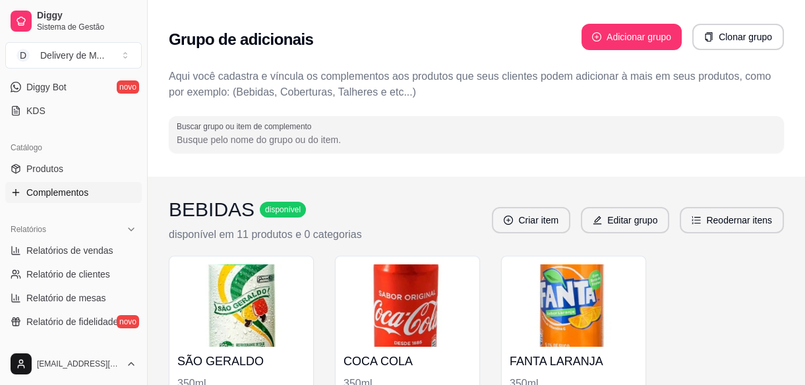
click at [84, 150] on div "Catálogo" at bounding box center [73, 147] width 136 height 21
click at [87, 162] on link "Produtos" at bounding box center [73, 168] width 136 height 21
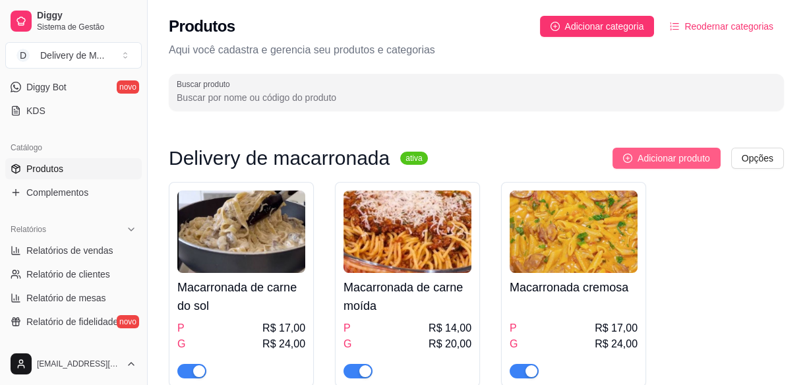
click at [683, 152] on span "Adicionar produto" at bounding box center [673, 158] width 72 height 14
click at [757, 161] on html "Diggy Sistema de Gestão D Delivery de M ... Loja aberta Plano Customizado até 1…" at bounding box center [402, 192] width 805 height 385
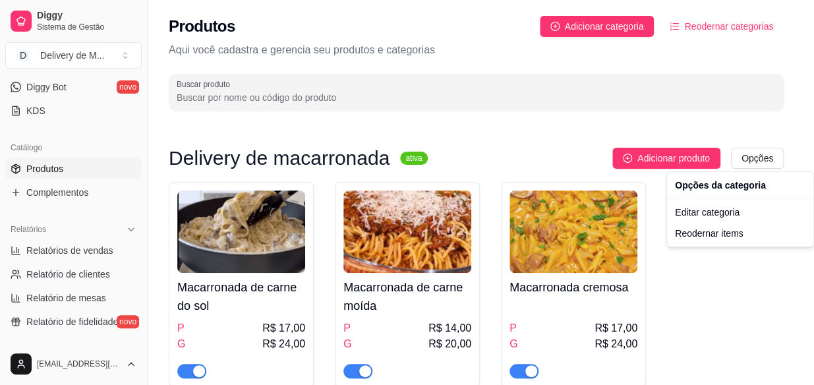
click at [733, 22] on html "Diggy Sistema de Gestão D Delivery de M ... Loja aberta Plano Customizado até 1…" at bounding box center [407, 192] width 814 height 385
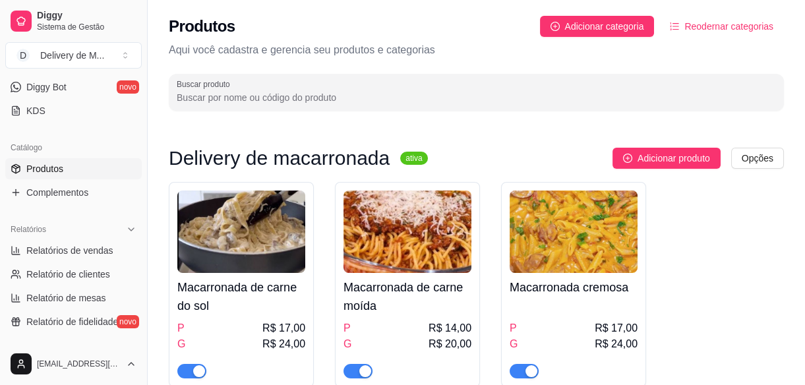
click at [705, 21] on span "Reodernar categorias" at bounding box center [728, 26] width 89 height 14
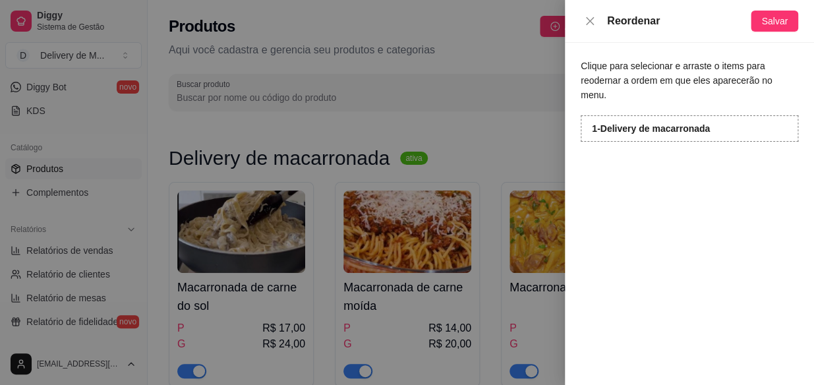
drag, startPoint x: 450, startPoint y: 107, endPoint x: 502, endPoint y: 72, distance: 63.1
click at [451, 107] on div at bounding box center [407, 192] width 814 height 385
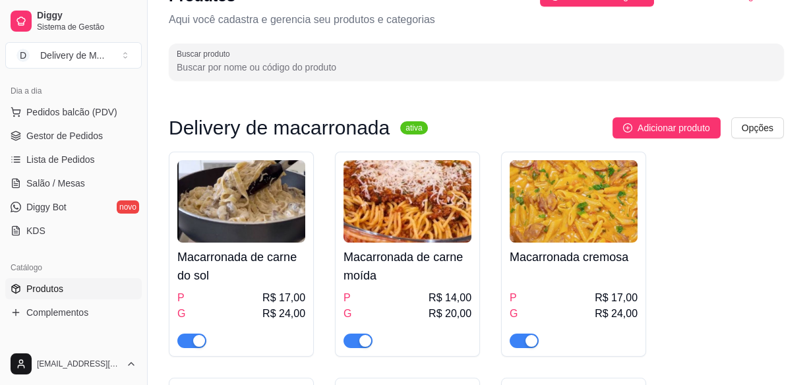
scroll to position [30, 0]
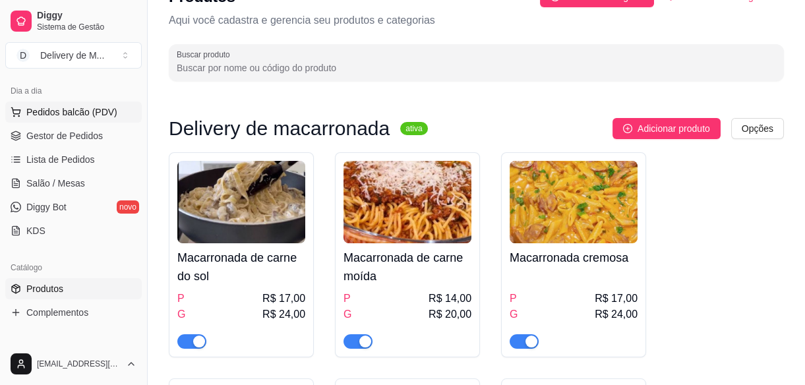
click at [53, 103] on button "Pedidos balcão (PDV)" at bounding box center [73, 111] width 136 height 21
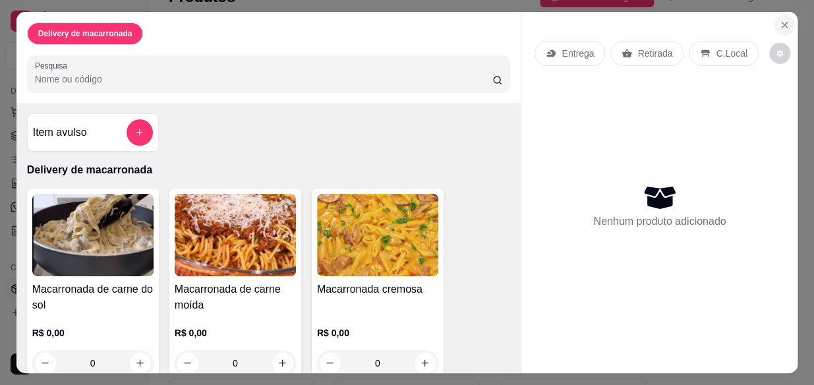
click at [779, 21] on icon "Close" at bounding box center [784, 25] width 11 height 11
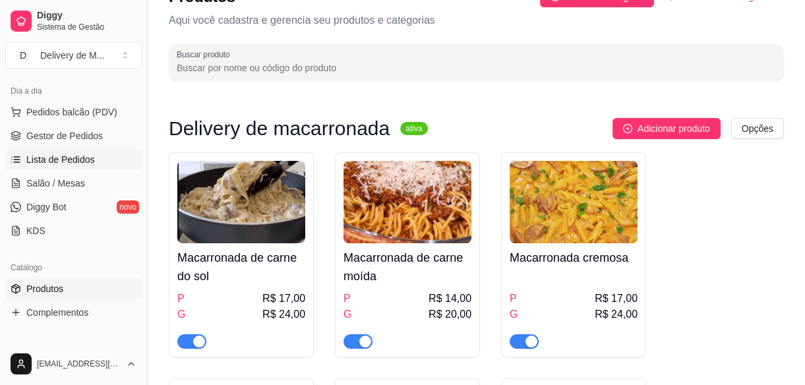
click at [72, 160] on span "Lista de Pedidos" at bounding box center [60, 159] width 69 height 13
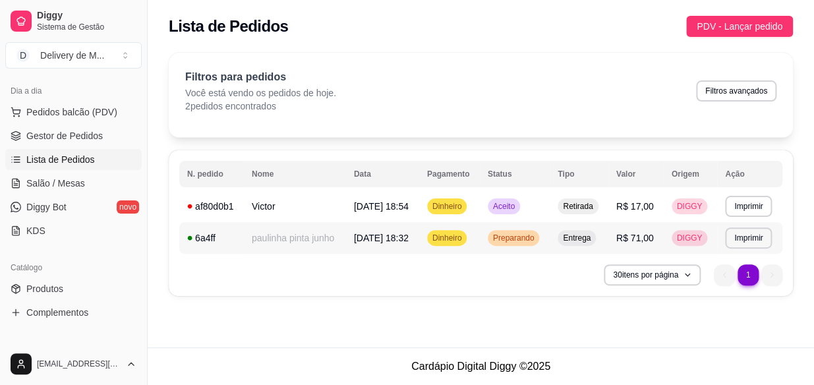
click at [537, 240] on span "Preparando" at bounding box center [513, 238] width 47 height 11
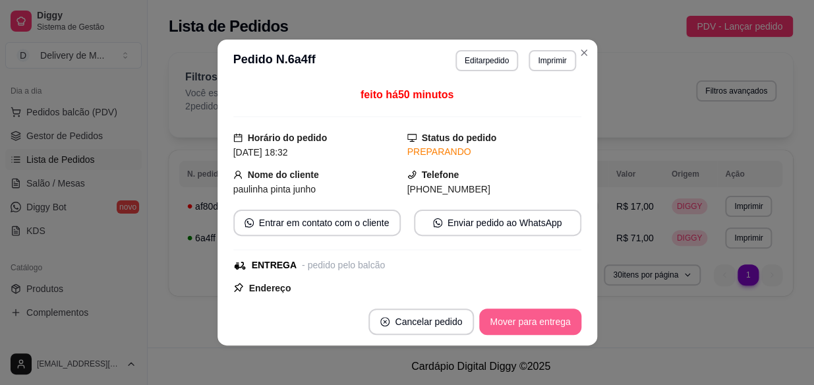
click at [521, 323] on button "Mover para entrega" at bounding box center [529, 321] width 101 height 26
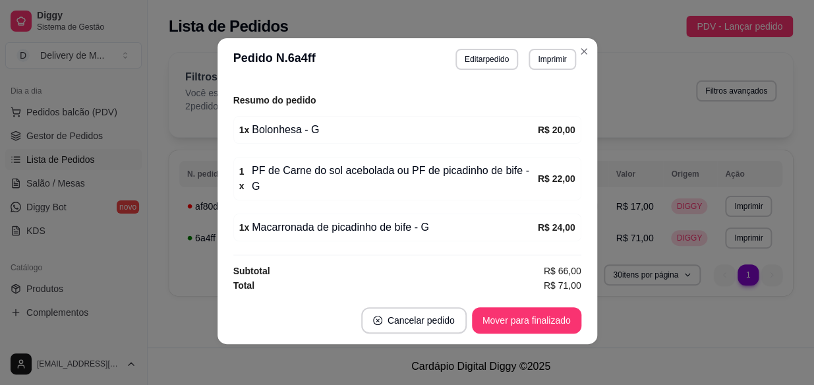
scroll to position [2, 0]
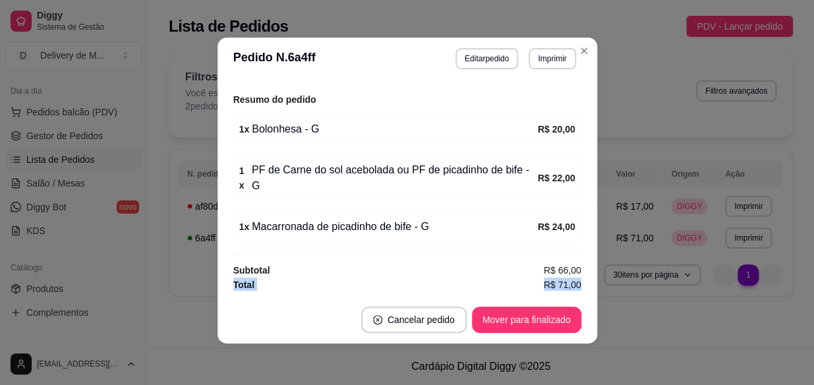
click at [566, 278] on div "feito há 50 minutos Horário do pedido [DATE] 18:32 Status do pedido SAIU PARA E…" at bounding box center [407, 188] width 348 height 206
